Goal: Information Seeking & Learning: Learn about a topic

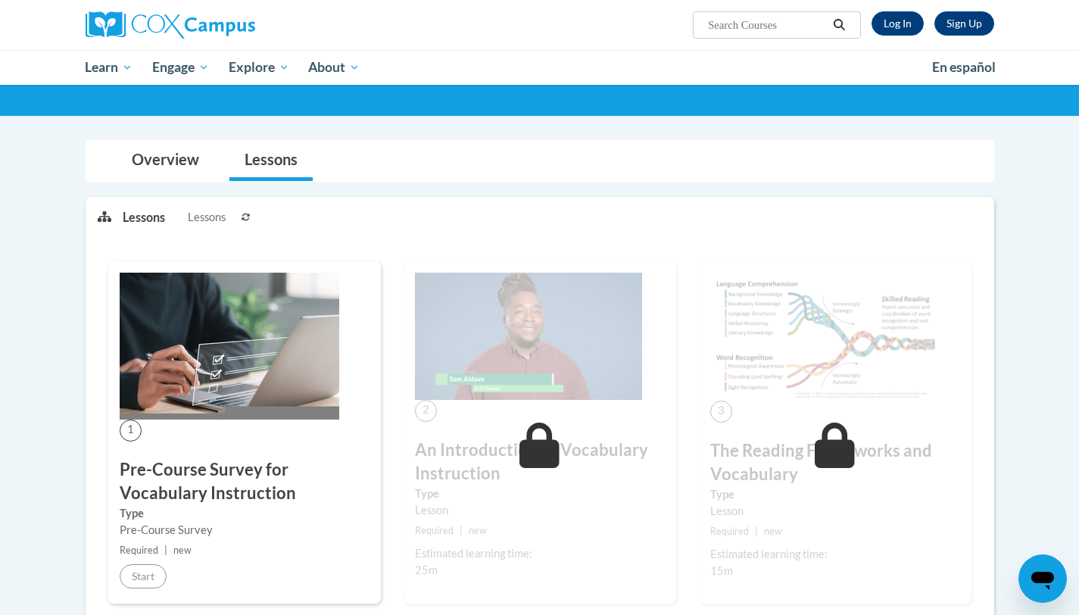
scroll to position [88, 0]
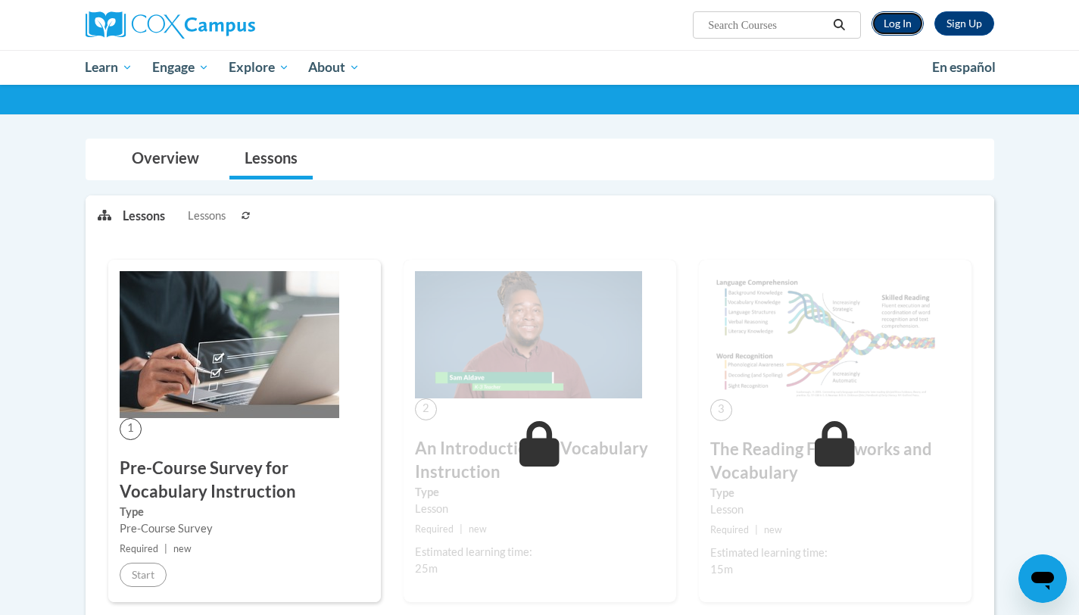
click at [885, 20] on link "Log In" at bounding box center [898, 23] width 52 height 24
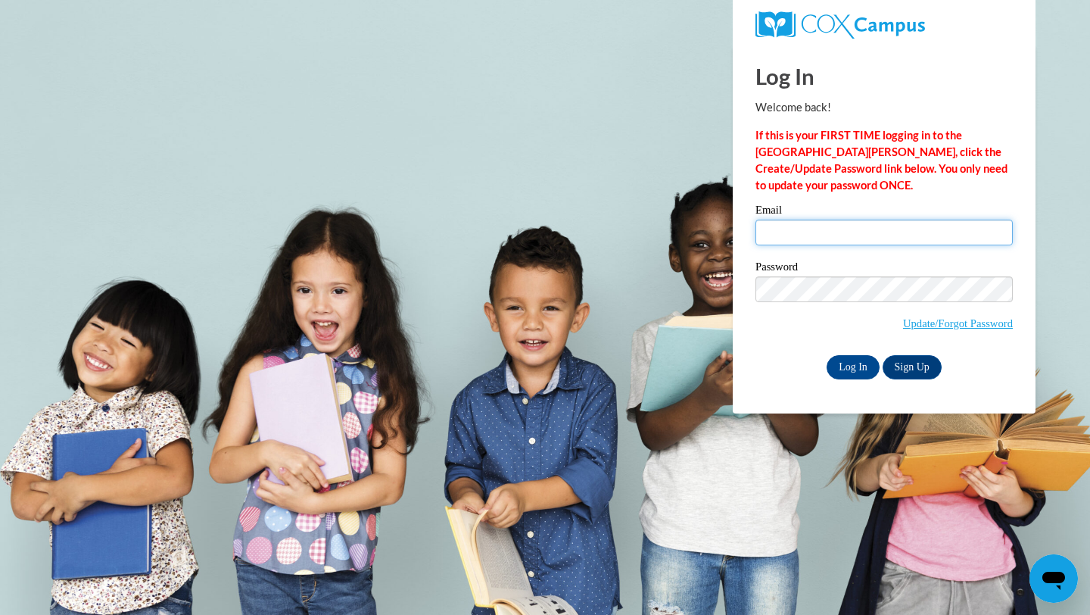
click at [857, 245] on div "Email" at bounding box center [884, 230] width 257 height 52
click at [856, 235] on input "Email" at bounding box center [884, 233] width 257 height 26
type input "jkolgen@sasd.net"
click at [837, 370] on input "Log In" at bounding box center [853, 367] width 53 height 24
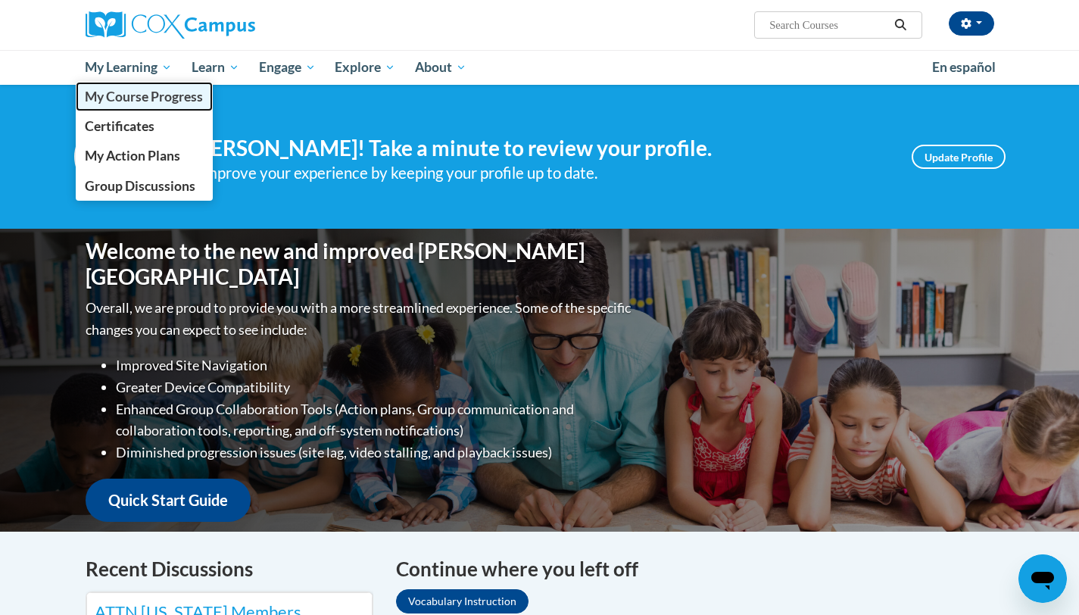
click at [139, 99] on span "My Course Progress" at bounding box center [144, 97] width 118 height 16
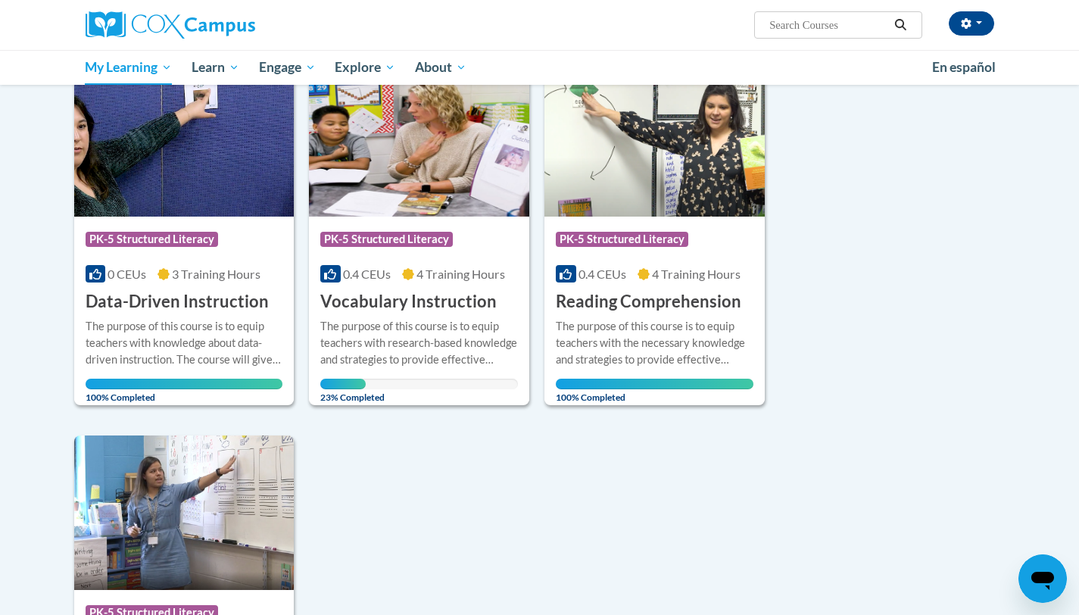
scroll to position [73, 0]
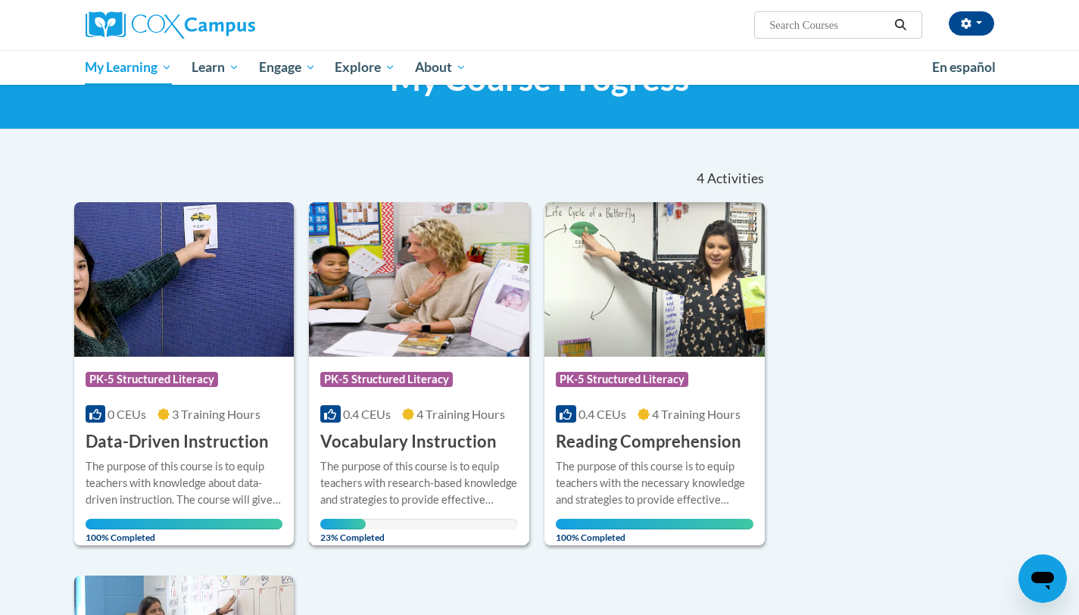
click at [448, 379] on span "PK-5 Structured Literacy" at bounding box center [386, 379] width 133 height 15
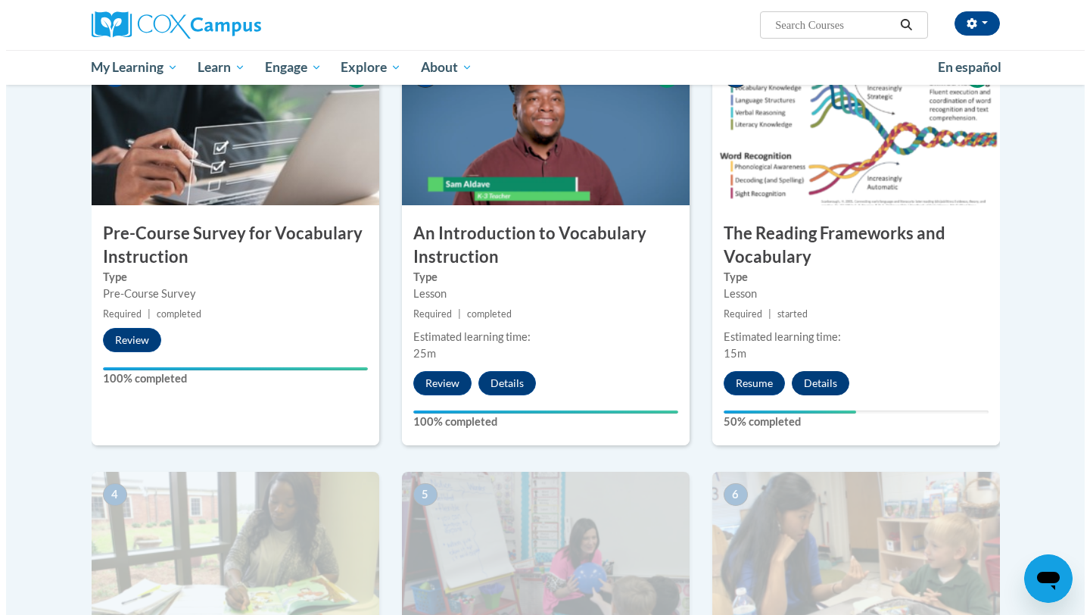
scroll to position [366, 0]
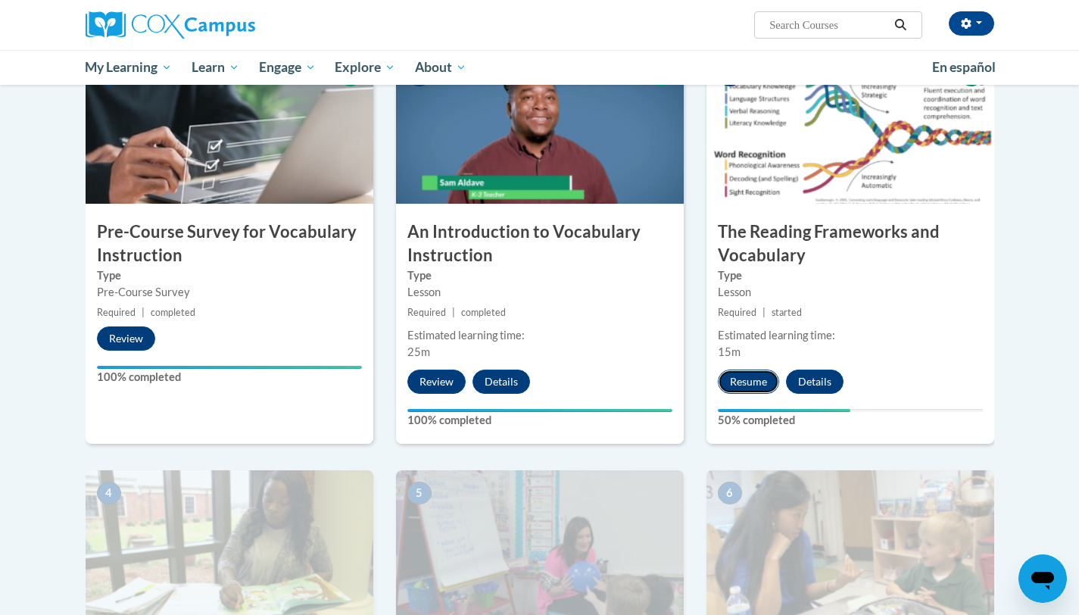
click at [768, 380] on button "Resume" at bounding box center [748, 382] width 61 height 24
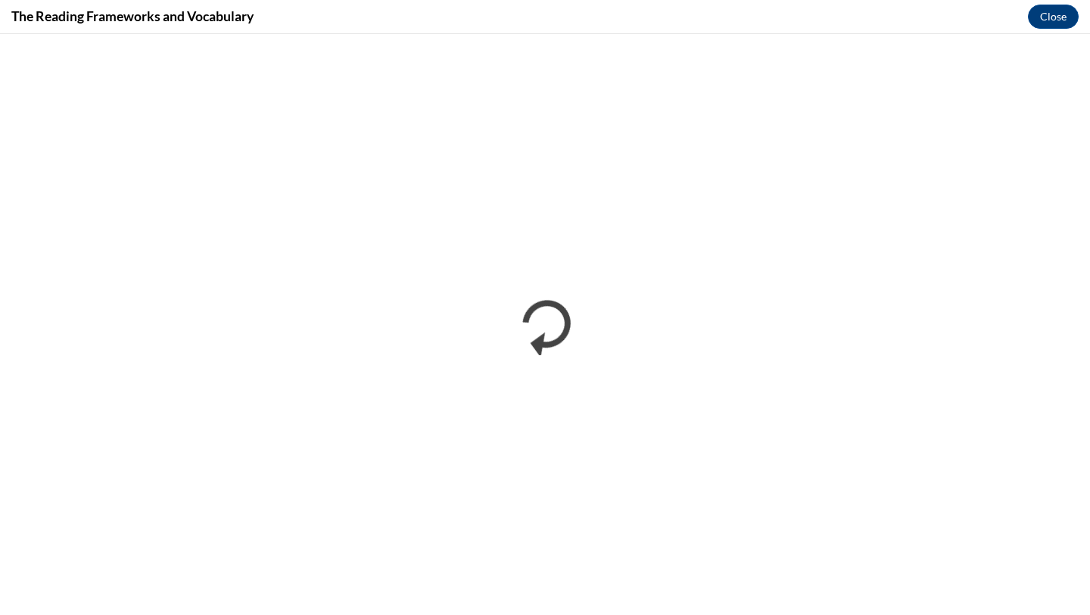
scroll to position [0, 0]
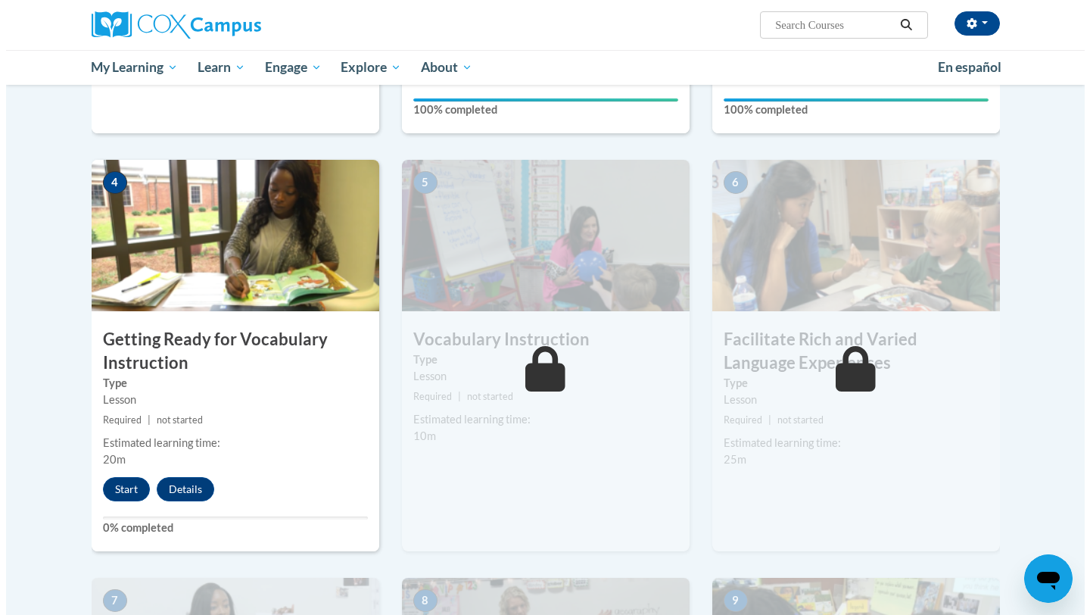
scroll to position [710, 0]
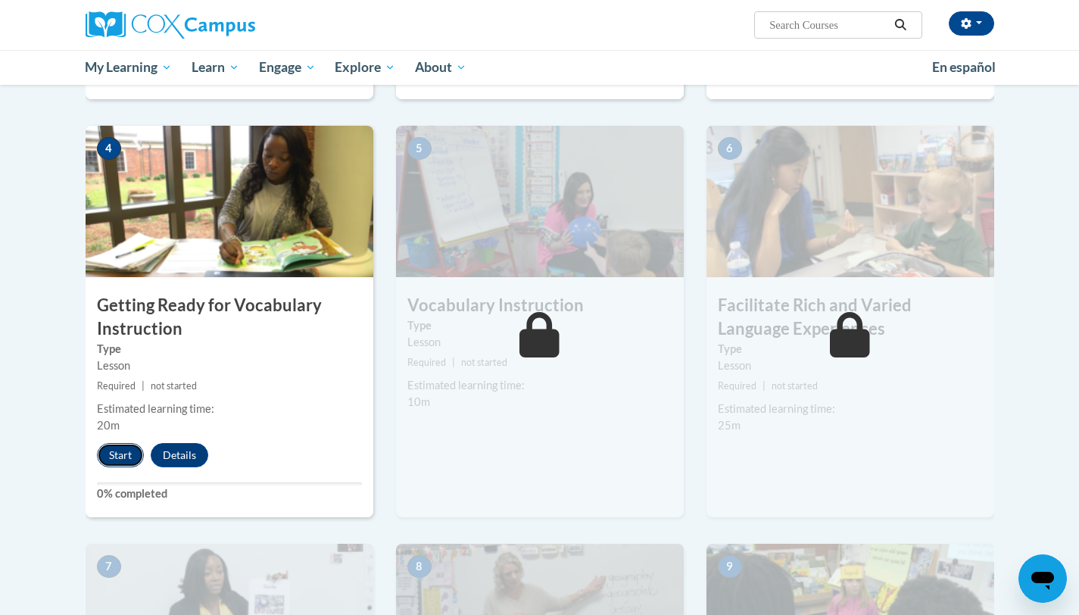
click at [108, 460] on button "Start" at bounding box center [120, 455] width 47 height 24
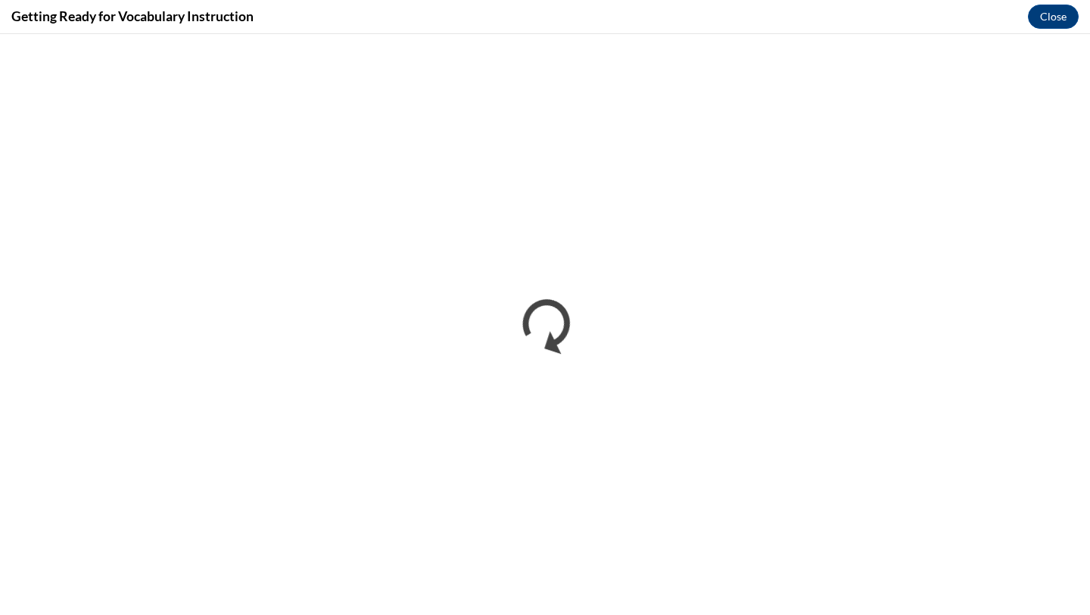
scroll to position [0, 0]
